Goal: Transaction & Acquisition: Obtain resource

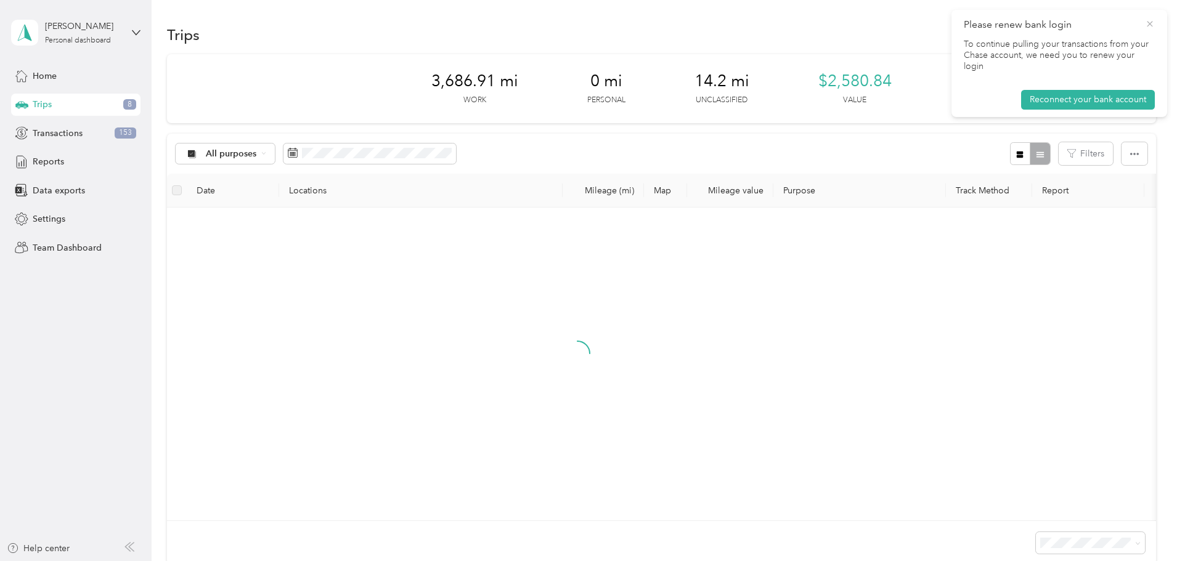
click at [1147, 23] on icon at bounding box center [1150, 23] width 10 height 11
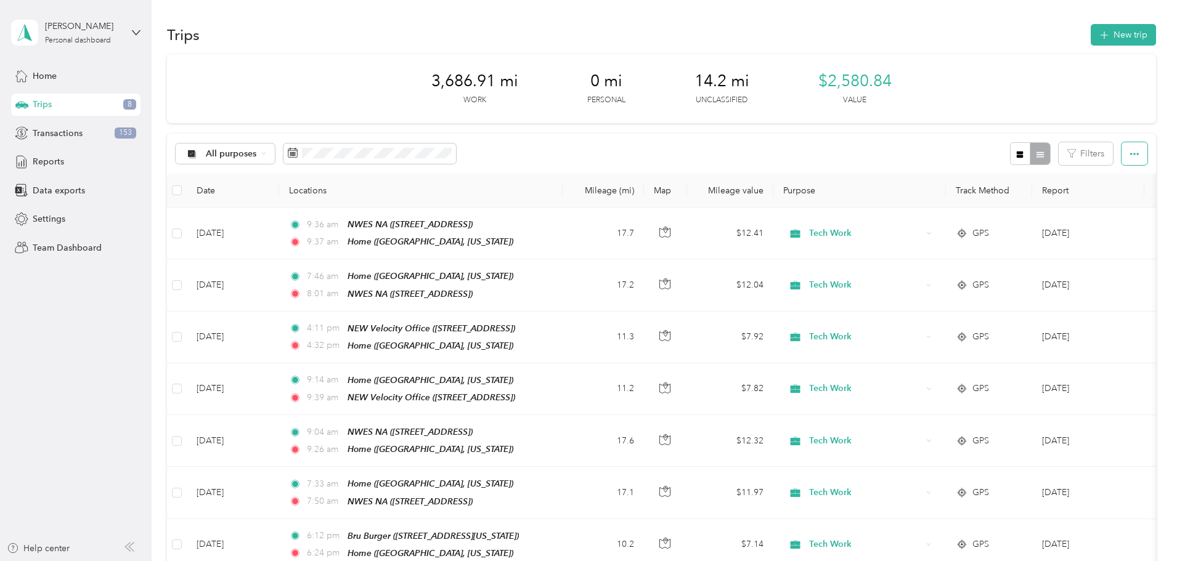
click at [1130, 157] on icon "button" at bounding box center [1134, 154] width 9 height 9
click at [108, 352] on aside "[PERSON_NAME] Personal dashboard Home Trips 8 Transactions 153 Reports Data exp…" at bounding box center [76, 280] width 152 height 561
click at [79, 163] on div "Reports" at bounding box center [75, 162] width 129 height 22
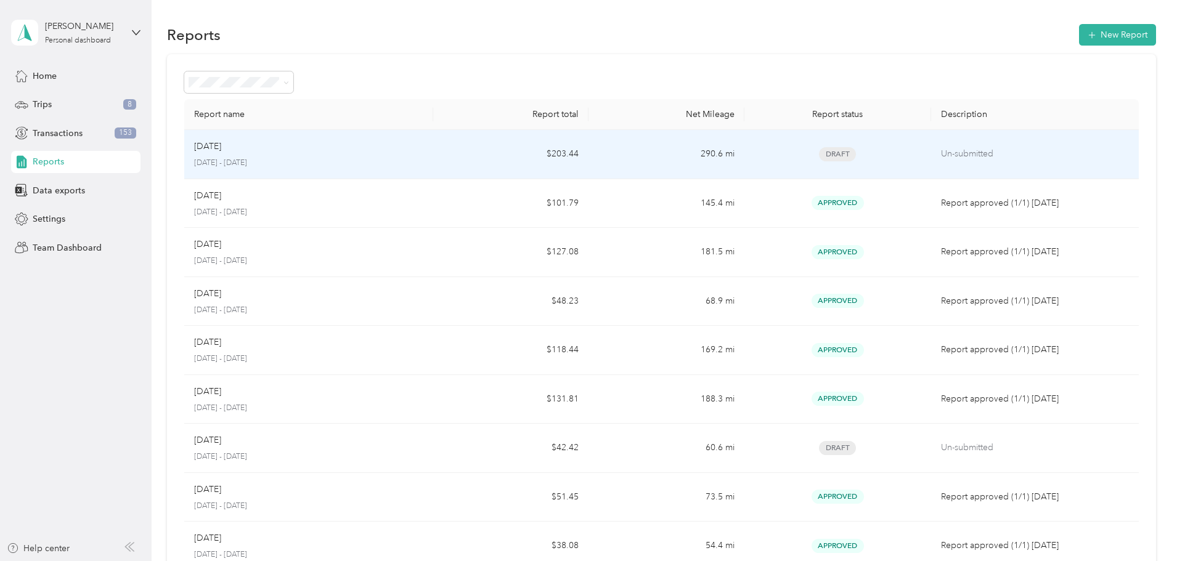
click at [364, 163] on p "[DATE] - [DATE]" at bounding box center [308, 163] width 229 height 11
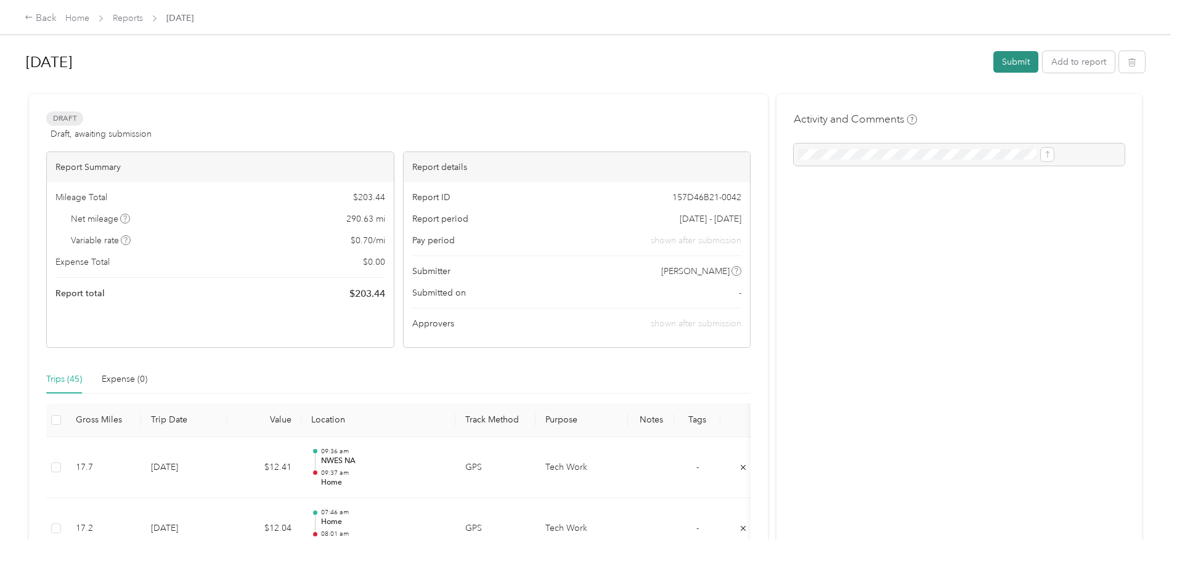
click at [993, 62] on button "Submit" at bounding box center [1015, 62] width 45 height 22
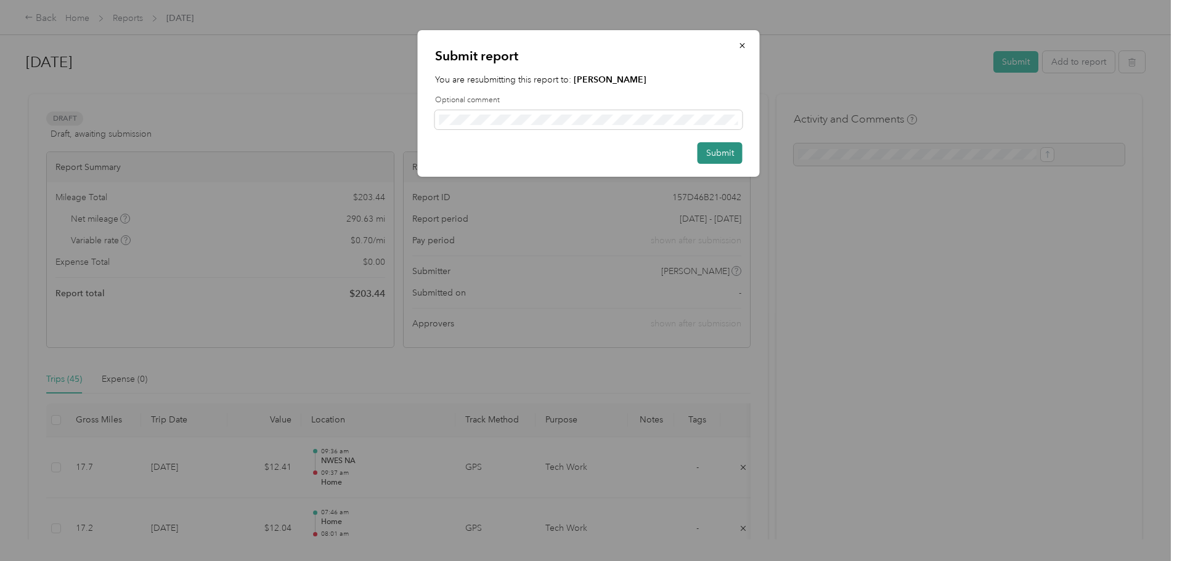
click at [727, 158] on button "Submit" at bounding box center [720, 153] width 45 height 22
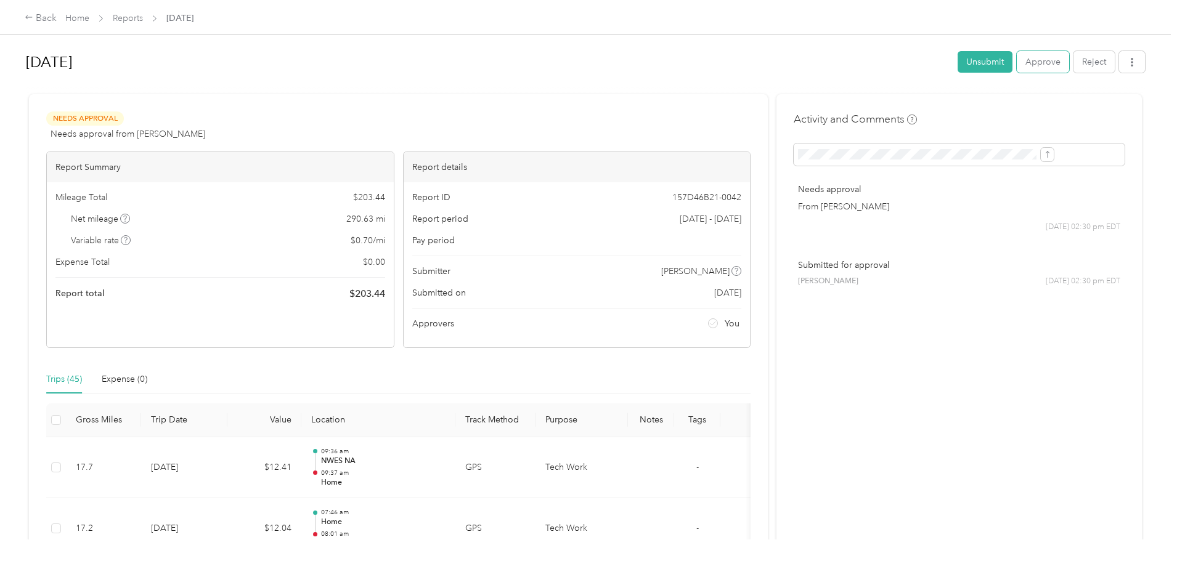
click at [1017, 64] on button "Approve" at bounding box center [1043, 62] width 52 height 22
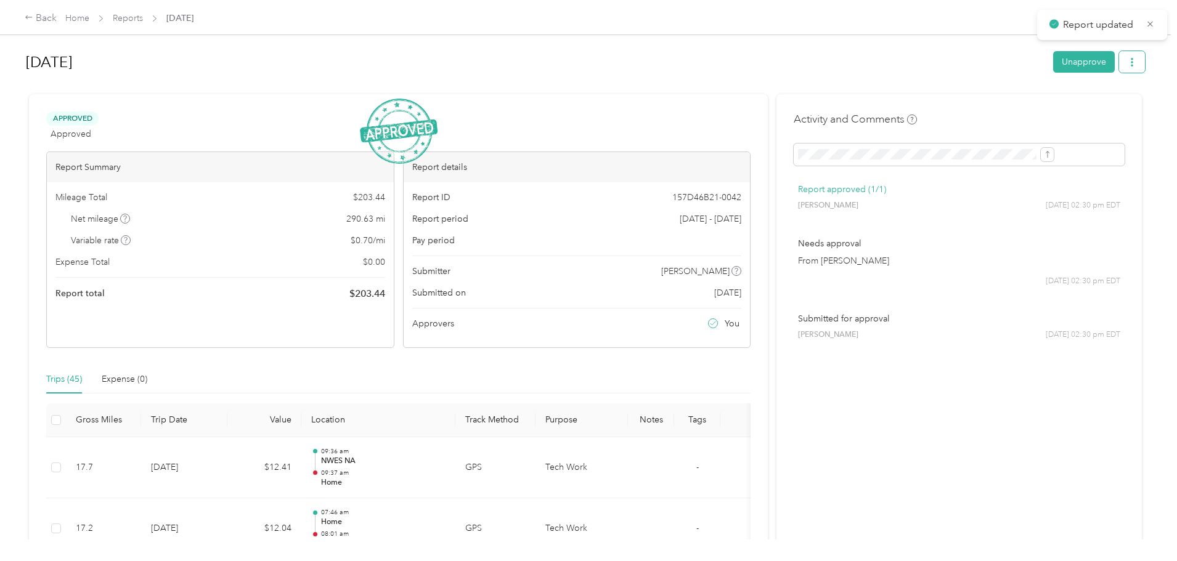
click at [1128, 65] on icon "button" at bounding box center [1132, 62] width 9 height 9
click at [1025, 107] on div "Download" at bounding box center [998, 107] width 73 height 13
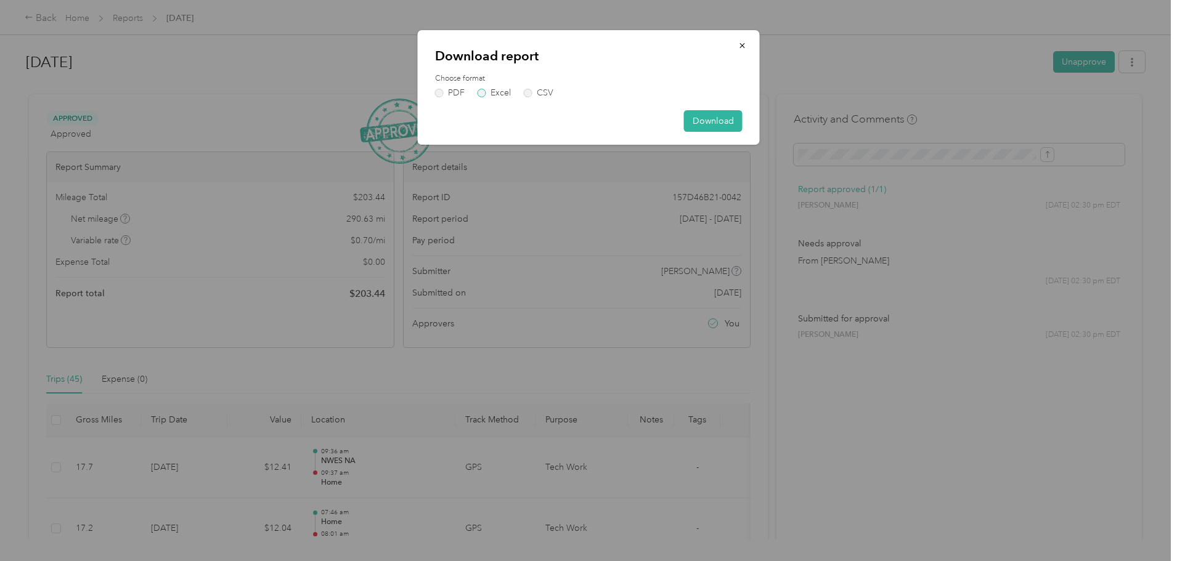
click at [480, 94] on label "Excel" at bounding box center [494, 93] width 33 height 9
click at [710, 117] on button "Download" at bounding box center [713, 121] width 59 height 22
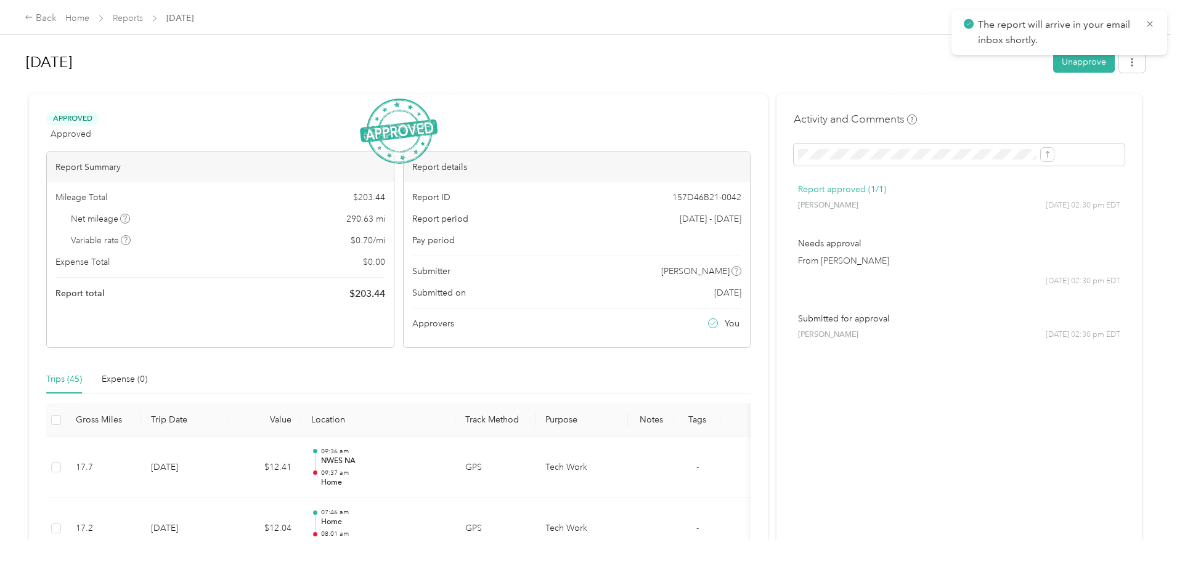
click at [1144, 21] on span "The report will arrive in your email inbox shortly." at bounding box center [1059, 32] width 191 height 30
click at [1154, 23] on icon at bounding box center [1150, 23] width 10 height 11
